Goal: Find specific page/section: Find specific page/section

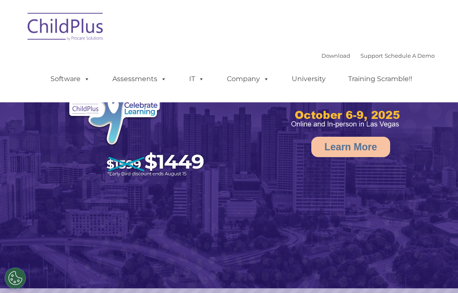
select select "MEDIUM"
click at [444, 165] on rs-arrow at bounding box center [444, 165] width 17 height 17
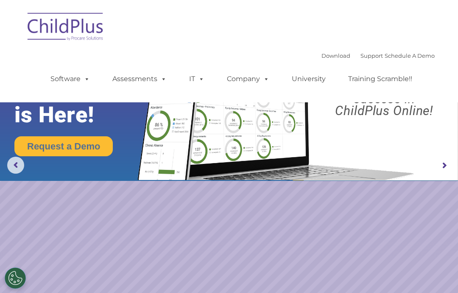
click at [444, 161] on rs-arrow at bounding box center [444, 165] width 17 height 17
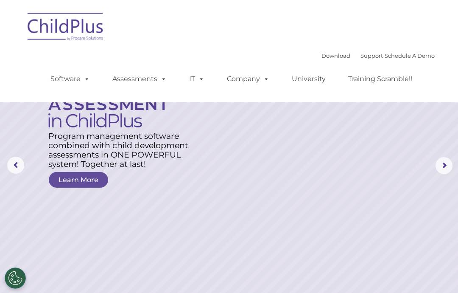
click at [441, 163] on rs-arrow at bounding box center [444, 165] width 17 height 17
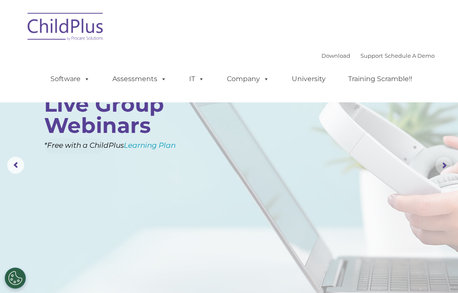
click at [444, 162] on rs-arrow at bounding box center [444, 165] width 17 height 17
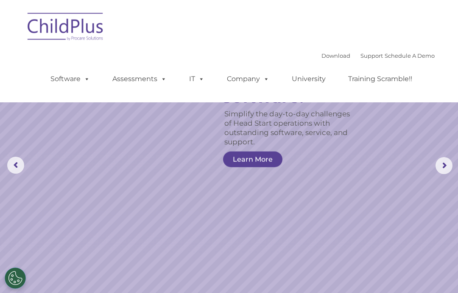
click at [445, 161] on rs-arrow at bounding box center [444, 165] width 17 height 17
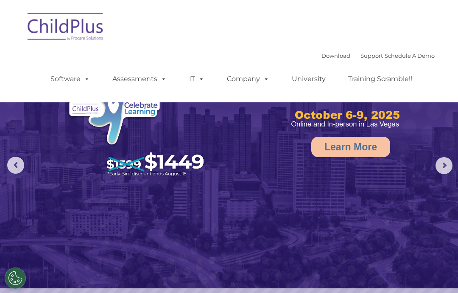
click at [445, 162] on rs-arrow at bounding box center [444, 165] width 17 height 17
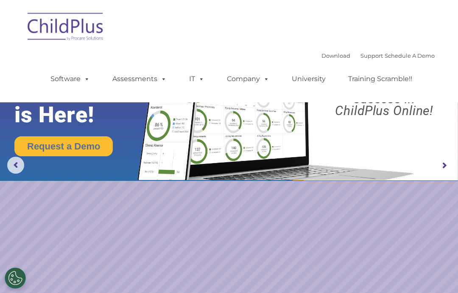
click at [446, 161] on rs-arrow at bounding box center [444, 165] width 17 height 17
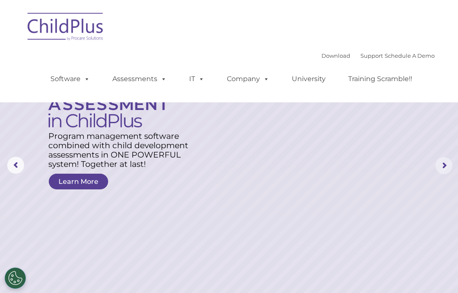
click at [444, 162] on rs-arrow at bounding box center [444, 165] width 17 height 17
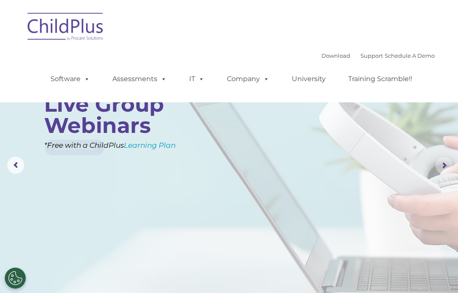
click at [447, 161] on rs-arrow at bounding box center [444, 165] width 17 height 17
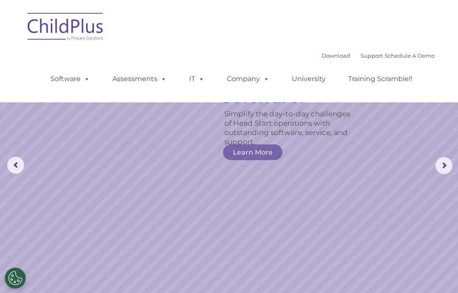
click at [445, 162] on rs-arrow at bounding box center [444, 165] width 17 height 17
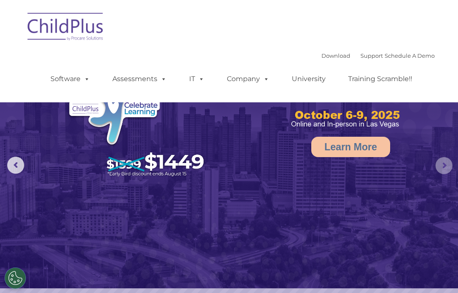
click at [446, 162] on rs-arrow at bounding box center [444, 165] width 17 height 17
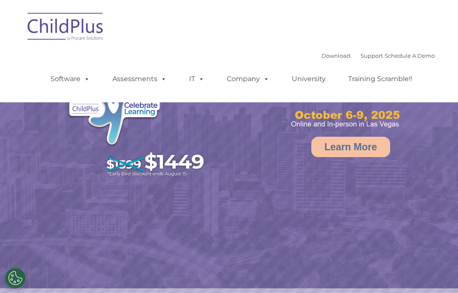
select select "MEDIUM"
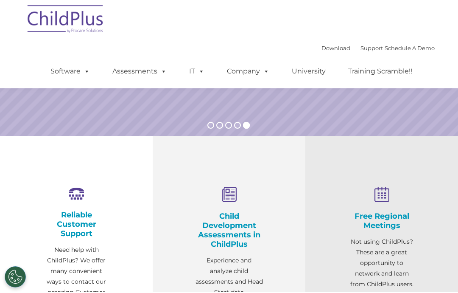
scroll to position [195, 0]
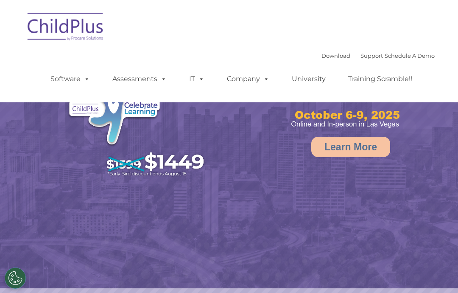
select select "MEDIUM"
